Goal: Information Seeking & Learning: Learn about a topic

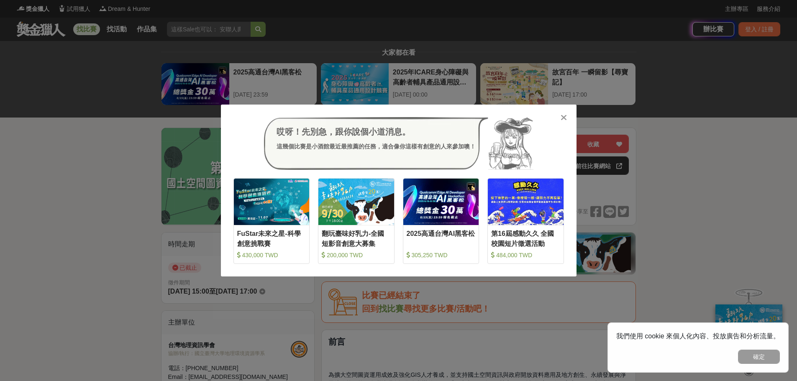
click at [560, 115] on div at bounding box center [564, 117] width 8 height 8
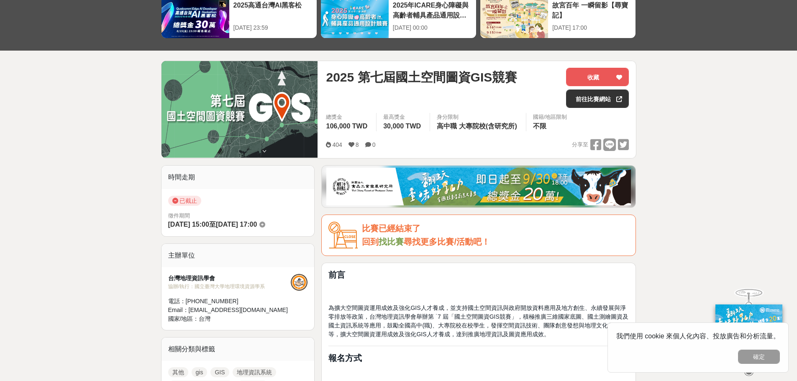
scroll to position [209, 0]
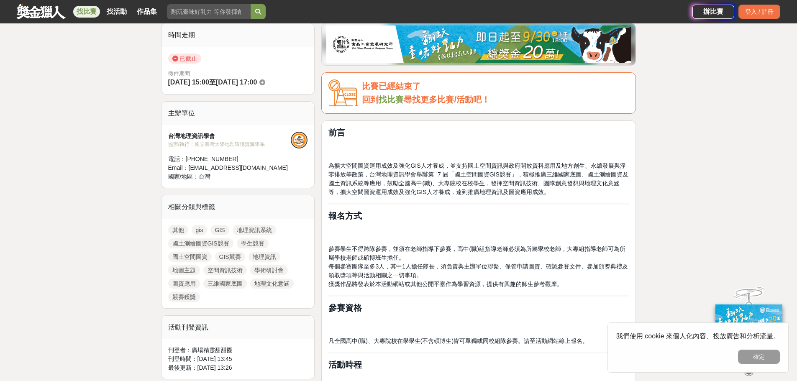
click at [234, 259] on link "GIS競賽" at bounding box center [230, 257] width 30 height 10
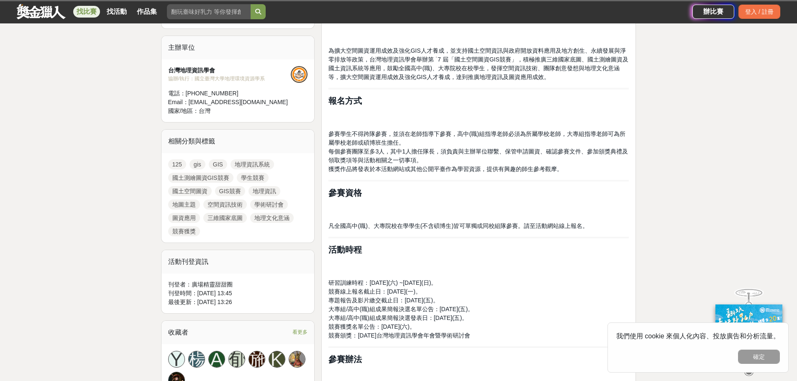
scroll to position [209, 0]
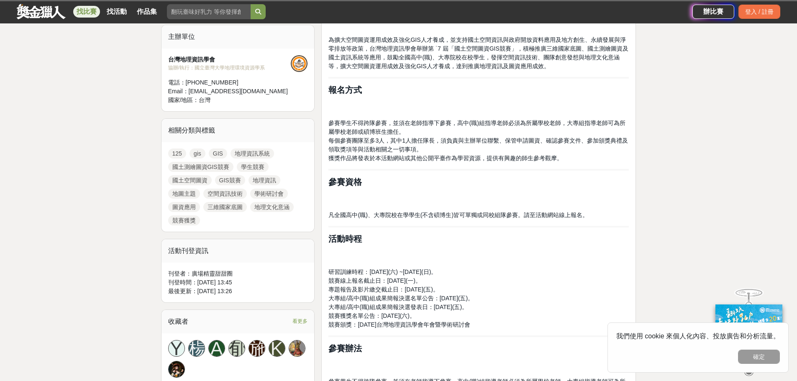
click at [216, 156] on link "GIS" at bounding box center [218, 154] width 18 height 10
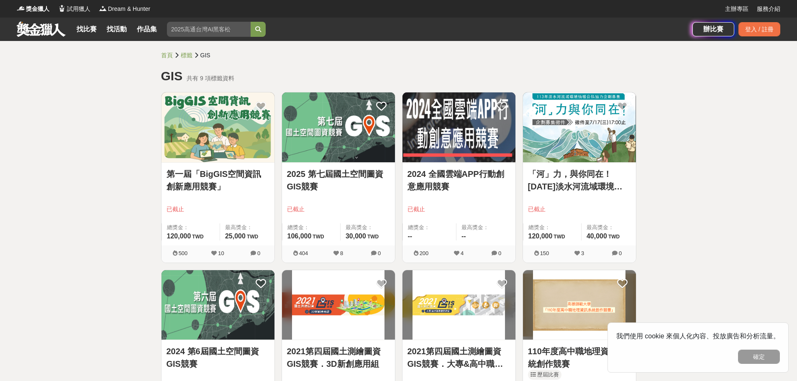
click at [211, 187] on link "第一屆「BigGIS空間資訊創新應用競賽」" at bounding box center [218, 180] width 103 height 25
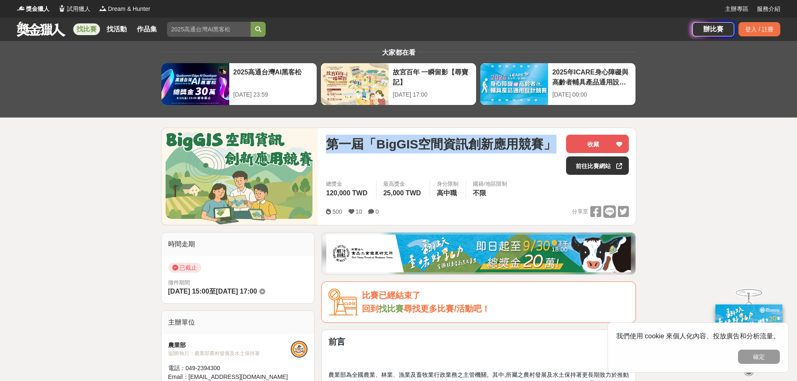
drag, startPoint x: 328, startPoint y: 143, endPoint x: 554, endPoint y: 156, distance: 226.0
click at [554, 156] on div "第一屆「BigGIS空間資訊創新應用競賽」" at bounding box center [443, 155] width 234 height 40
copy span "第一屆「BigGIS空間資訊創新應用競賽」"
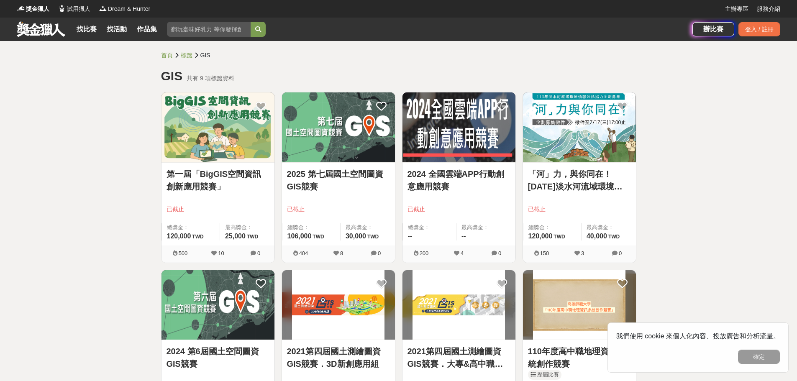
click at [428, 184] on link "2024 全國雲端APP行動創意應用競賽" at bounding box center [459, 180] width 103 height 25
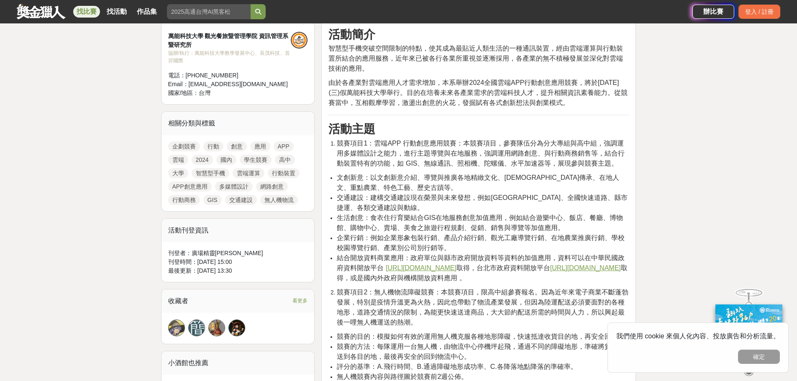
scroll to position [335, 0]
